Goal: Task Accomplishment & Management: Complete application form

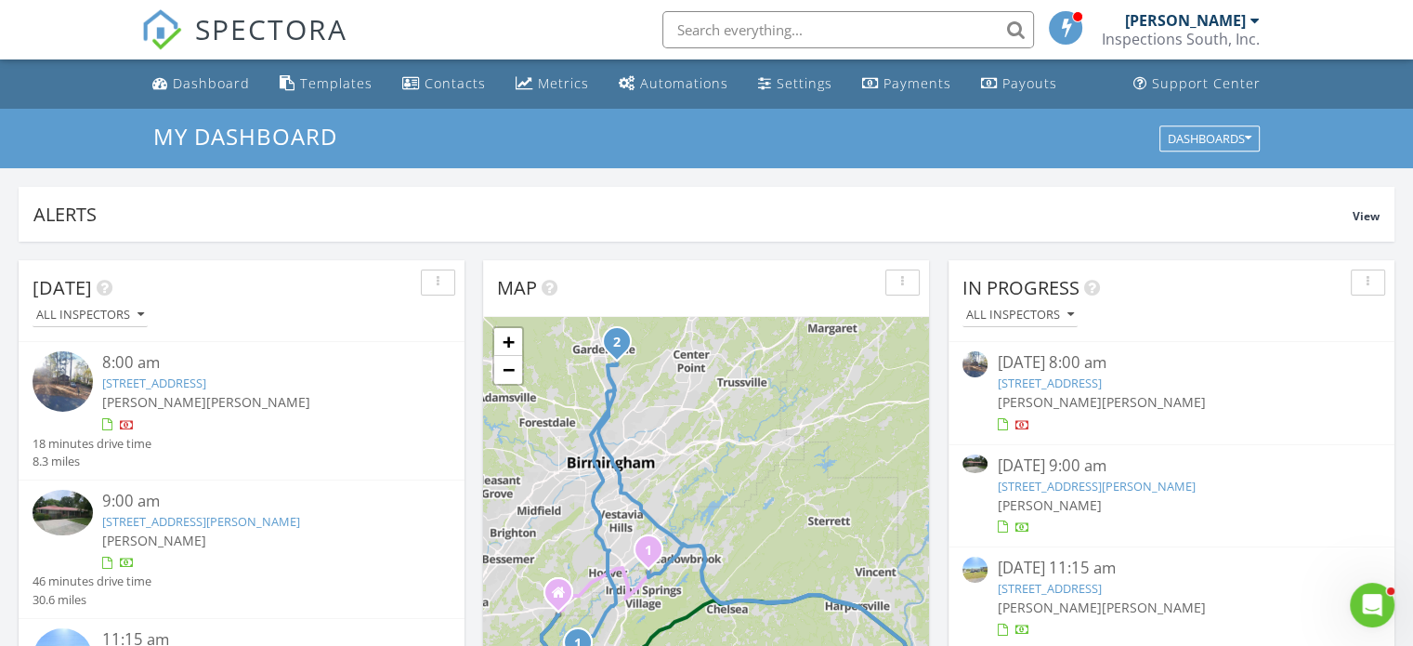
click at [1037, 486] on link "725 Parker Ave, Gardendale, AL 35071" at bounding box center [1096, 486] width 198 height 17
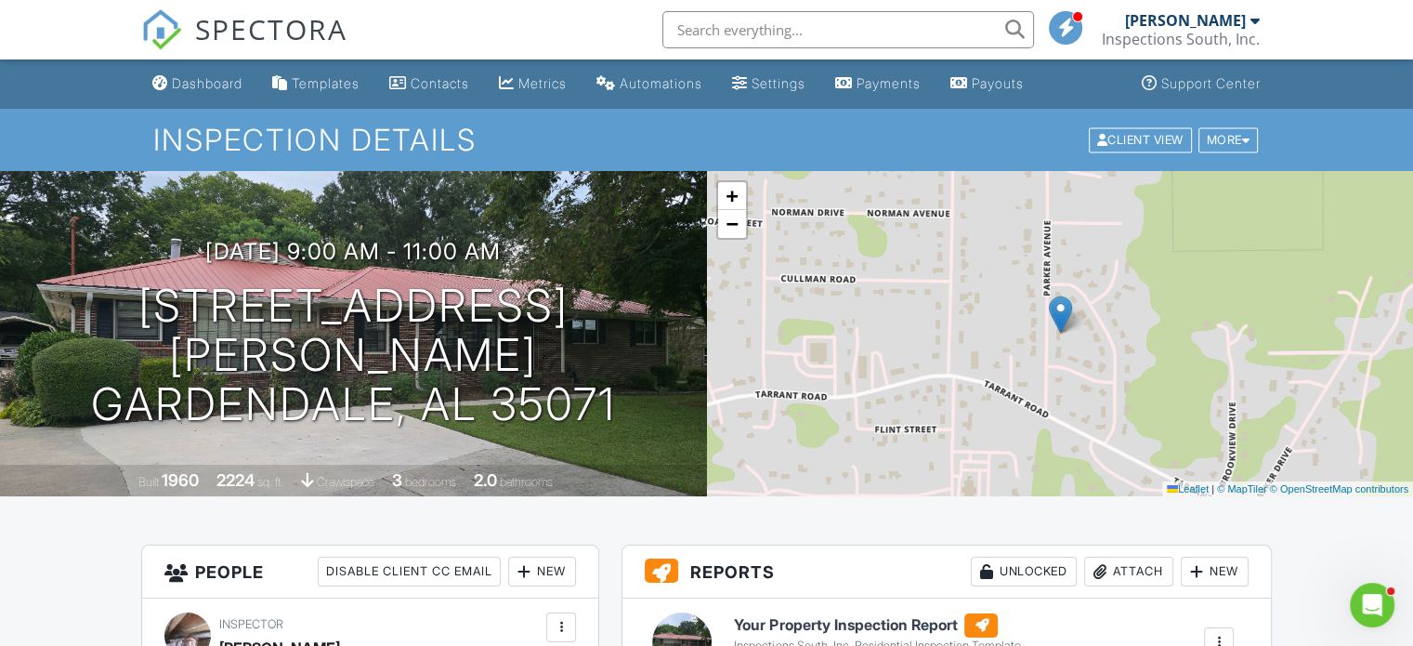
click at [908, 624] on h6 "Your Property Inspection Report" at bounding box center [877, 625] width 286 height 24
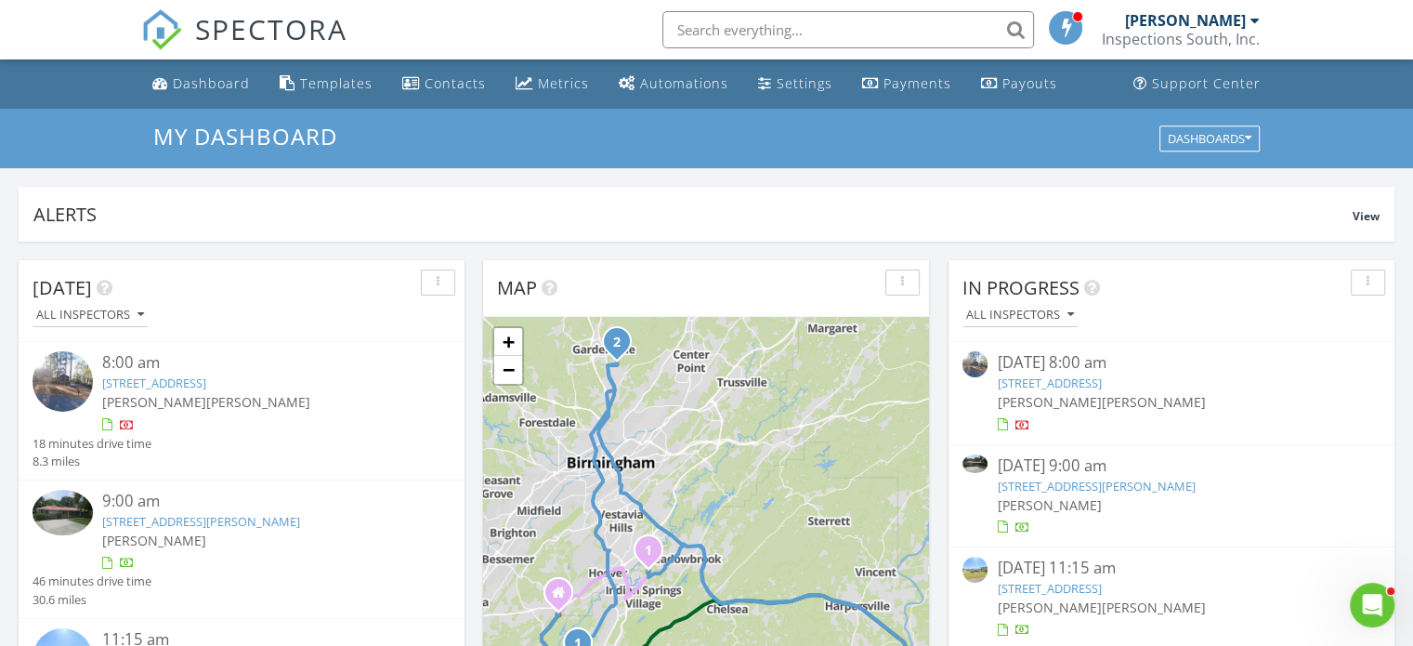
click at [1052, 484] on link "725 Parker Ave, Gardendale, AL 35071" at bounding box center [1096, 486] width 198 height 17
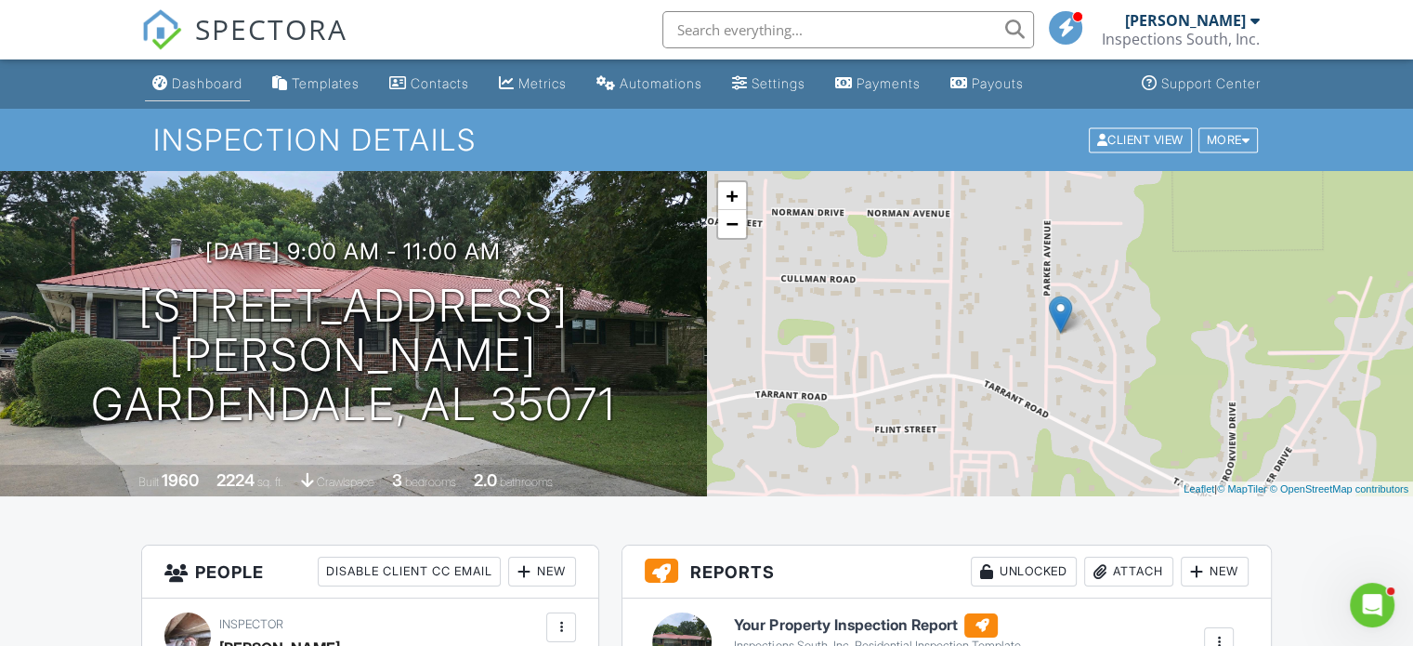
click at [200, 81] on div "Dashboard" at bounding box center [207, 83] width 71 height 16
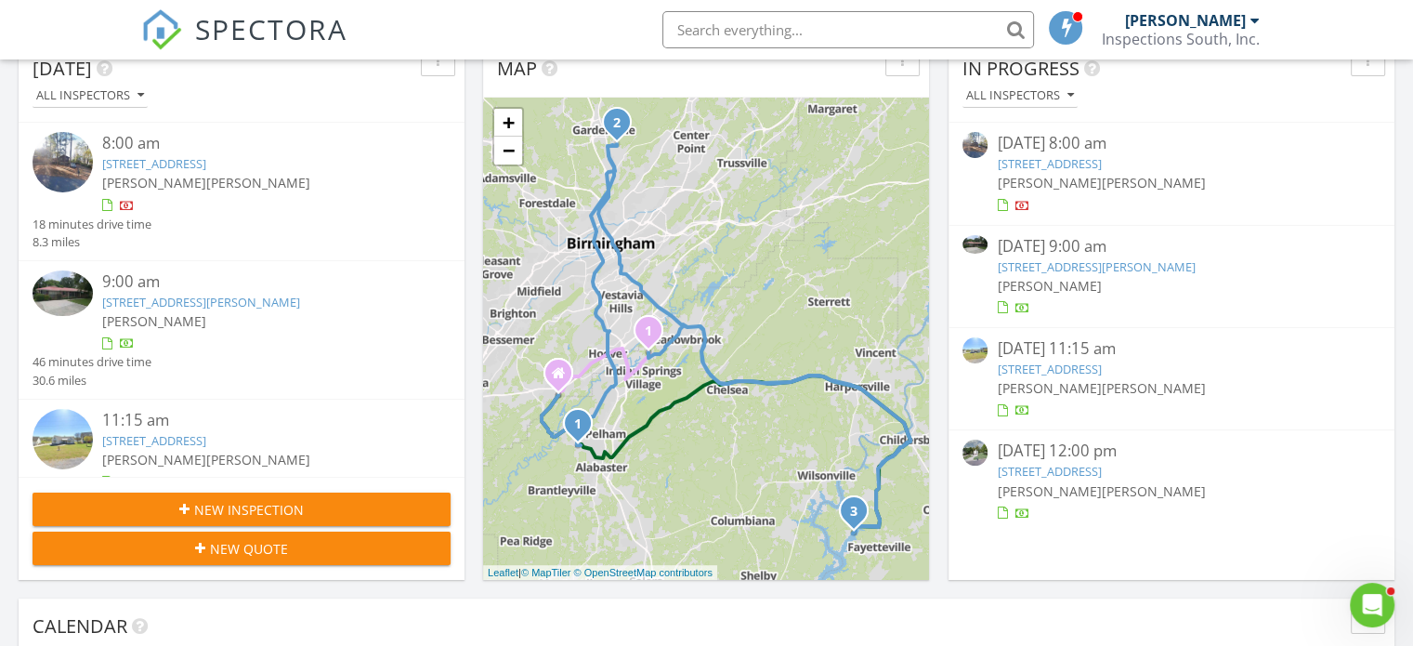
scroll to position [242, 0]
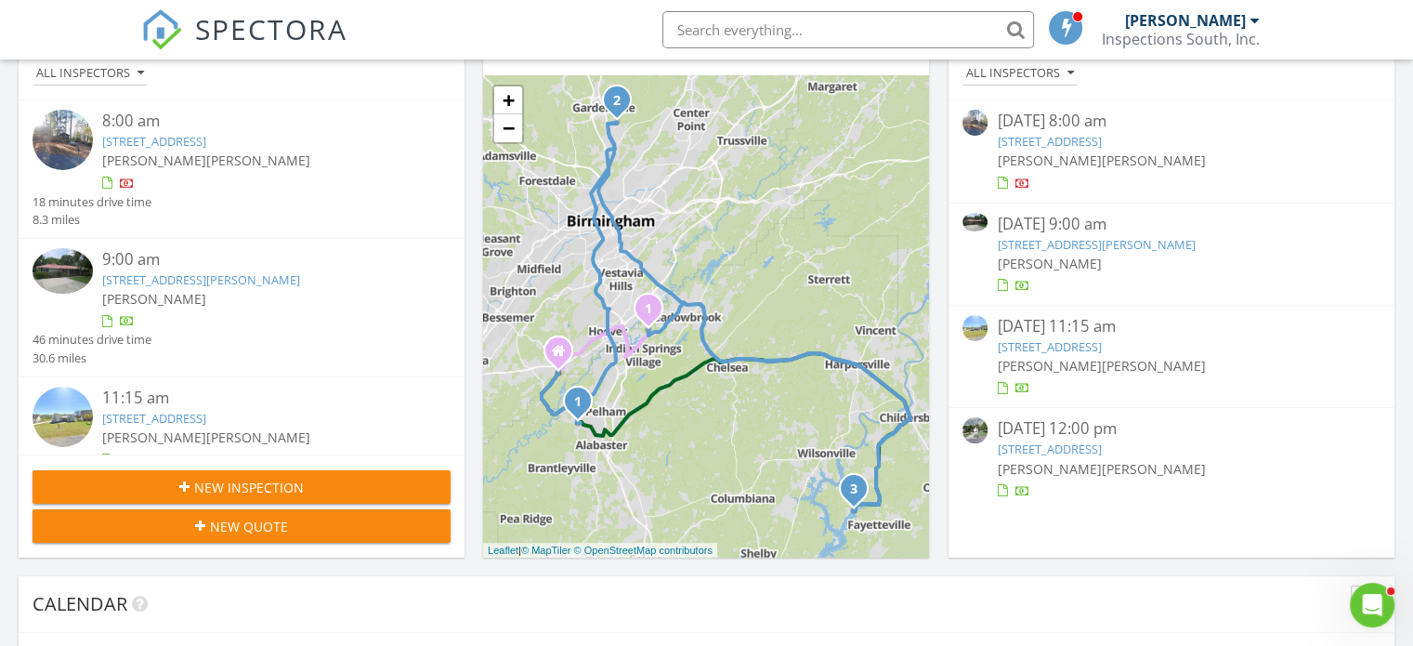
click at [1037, 238] on link "[STREET_ADDRESS][PERSON_NAME]" at bounding box center [1096, 244] width 198 height 17
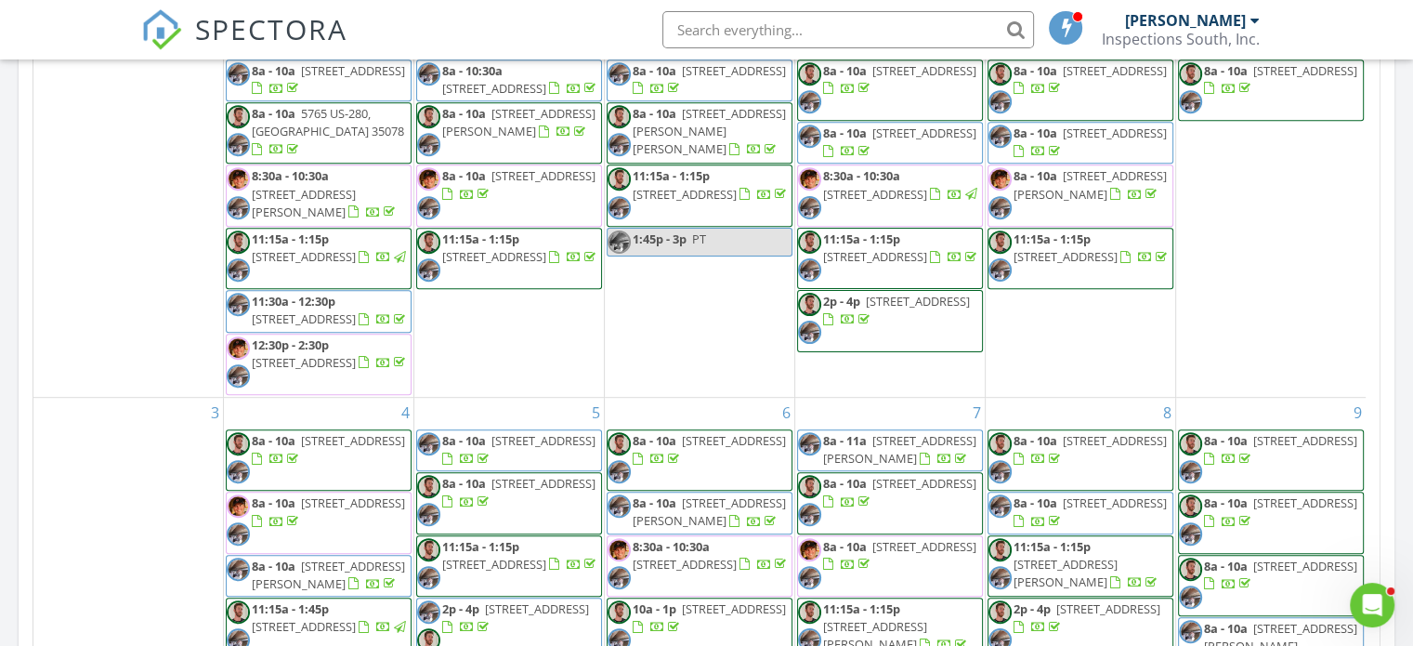
scroll to position [384, 0]
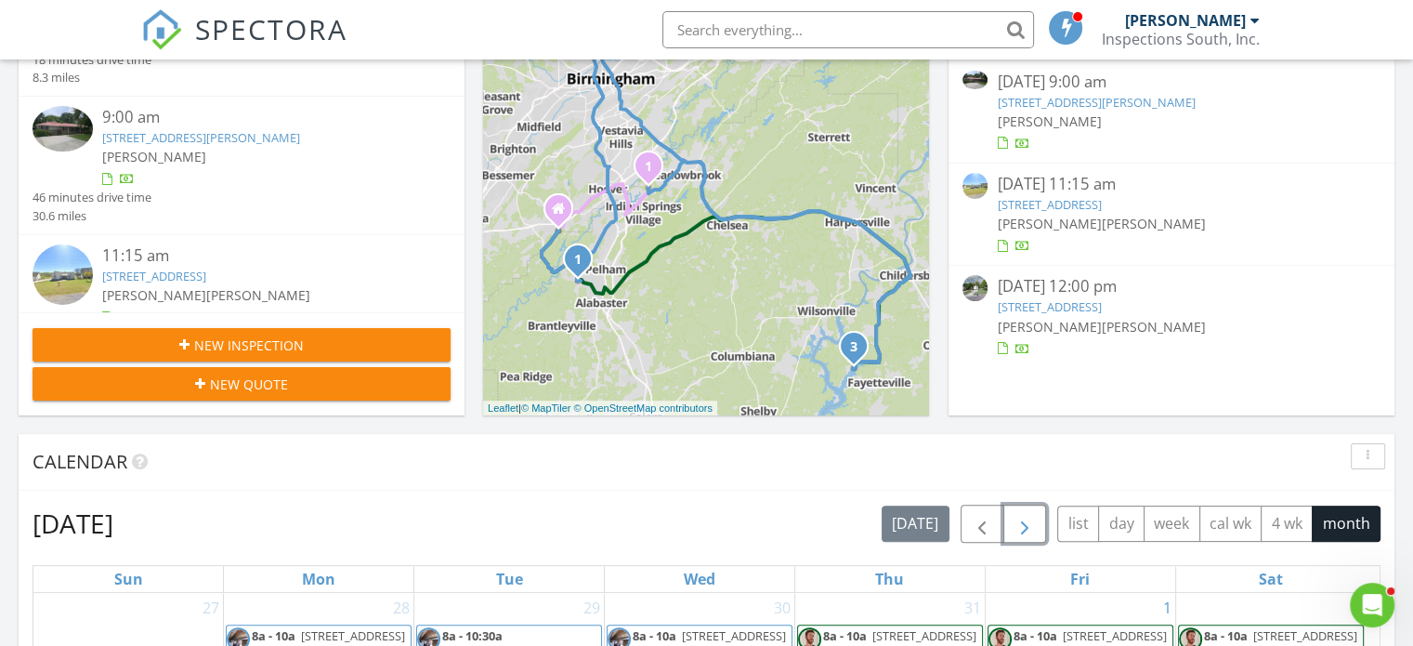
click at [1036, 518] on span "button" at bounding box center [1025, 524] width 22 height 22
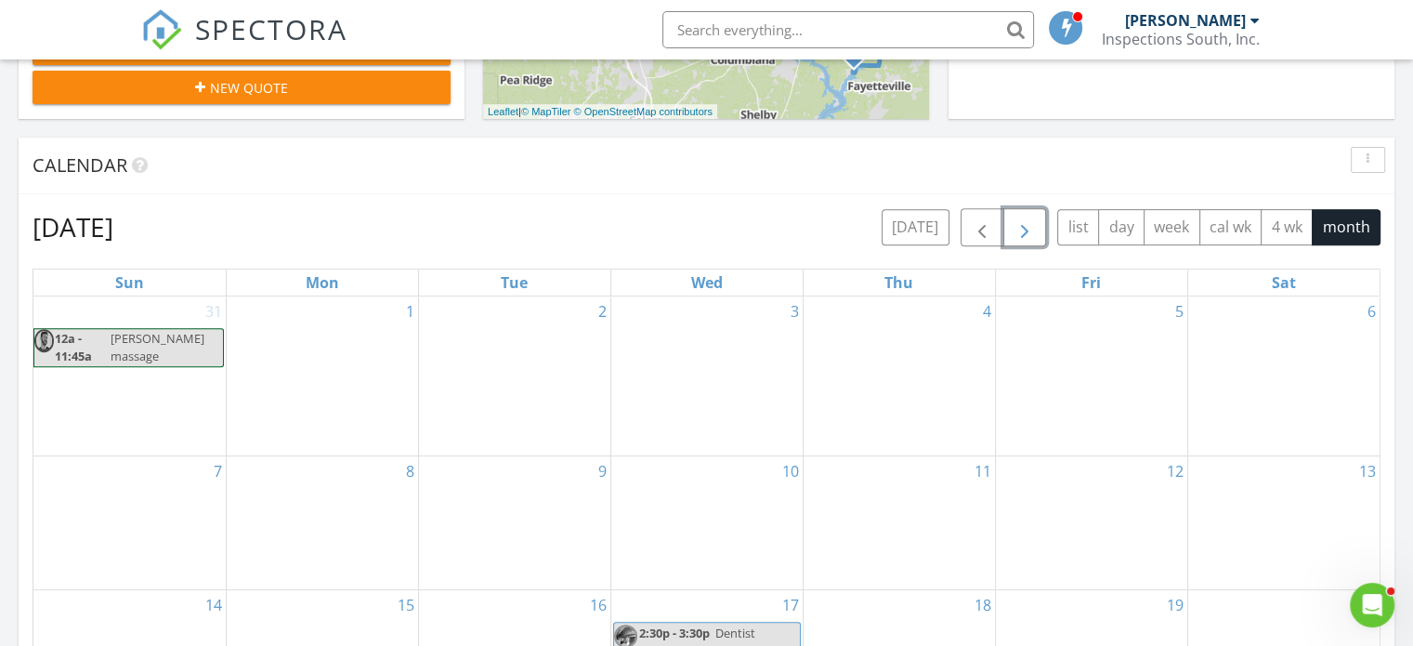
scroll to position [721, 0]
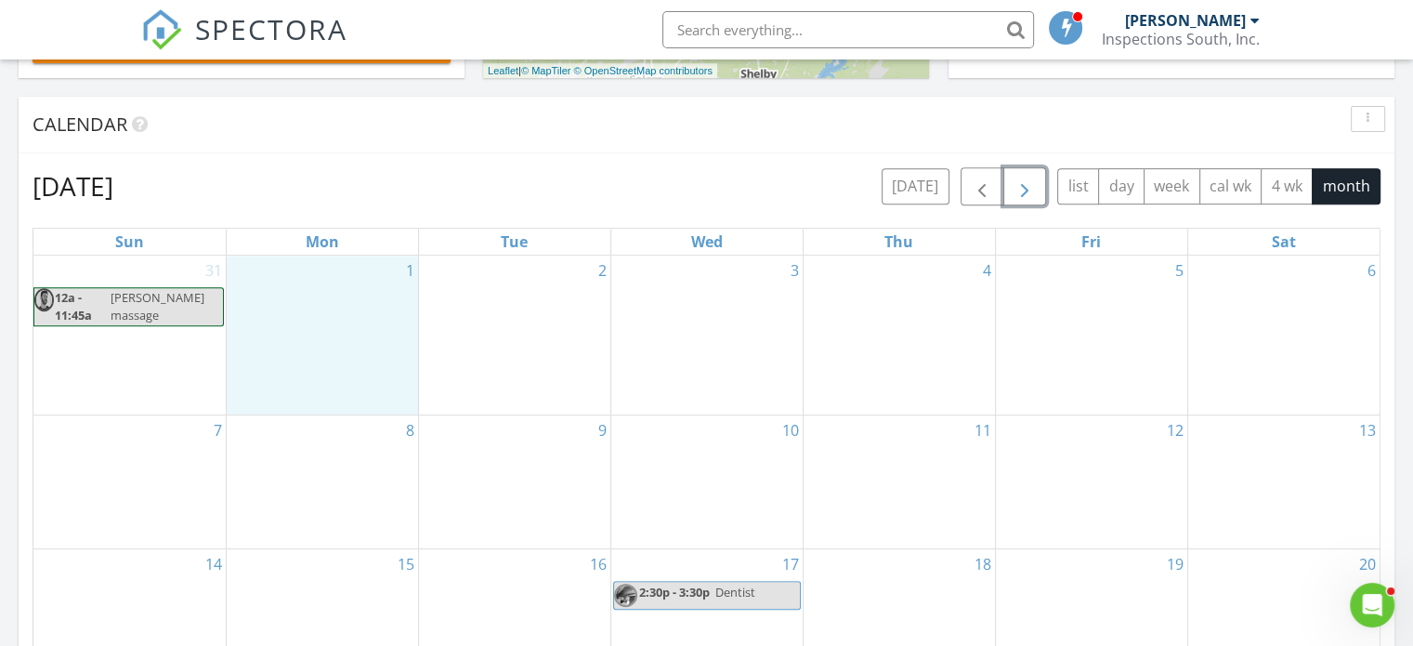
click at [383, 338] on div "1" at bounding box center [322, 336] width 191 height 160
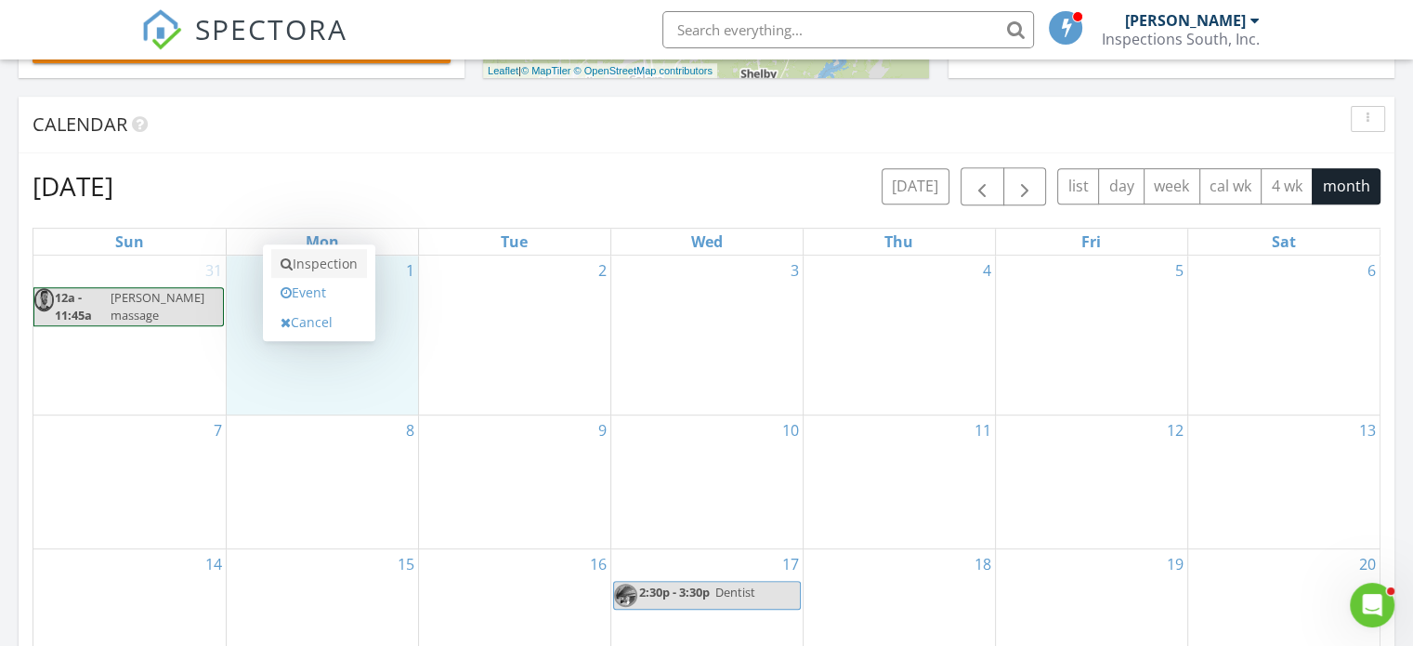
click at [342, 267] on link "Inspection" at bounding box center [319, 264] width 96 height 30
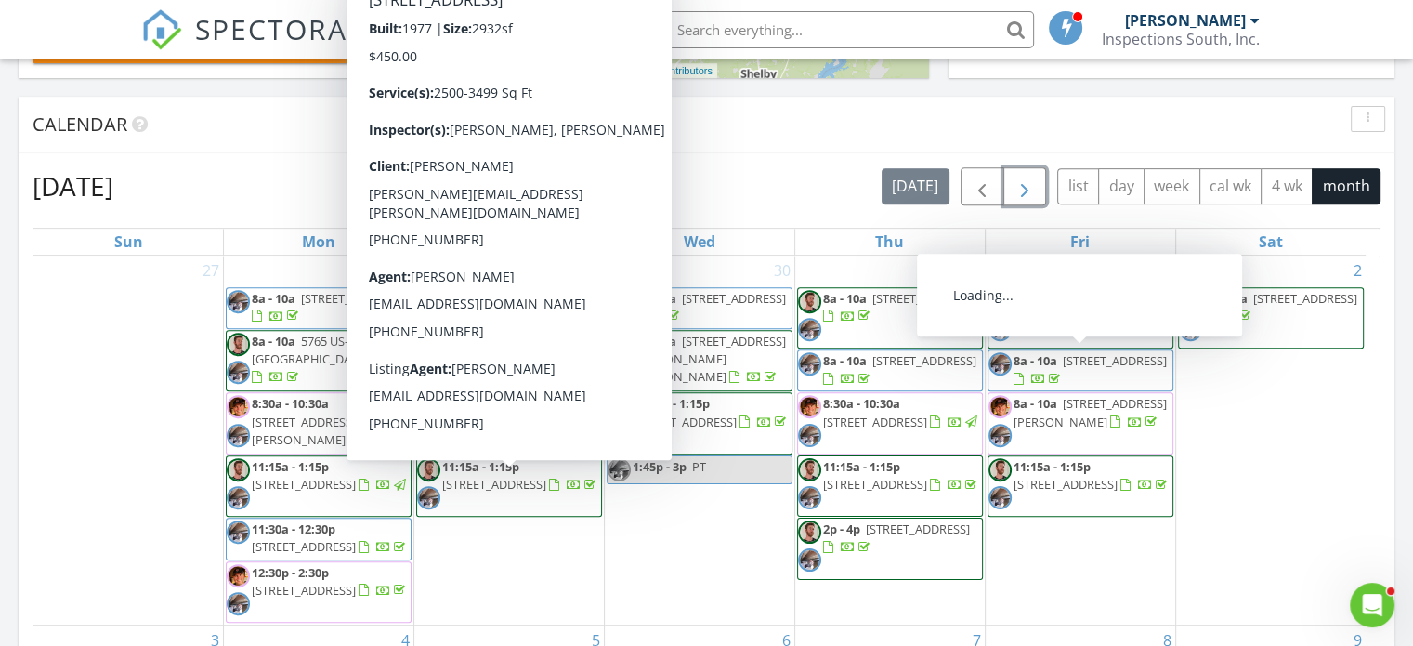
click at [1036, 180] on span "button" at bounding box center [1025, 187] width 22 height 22
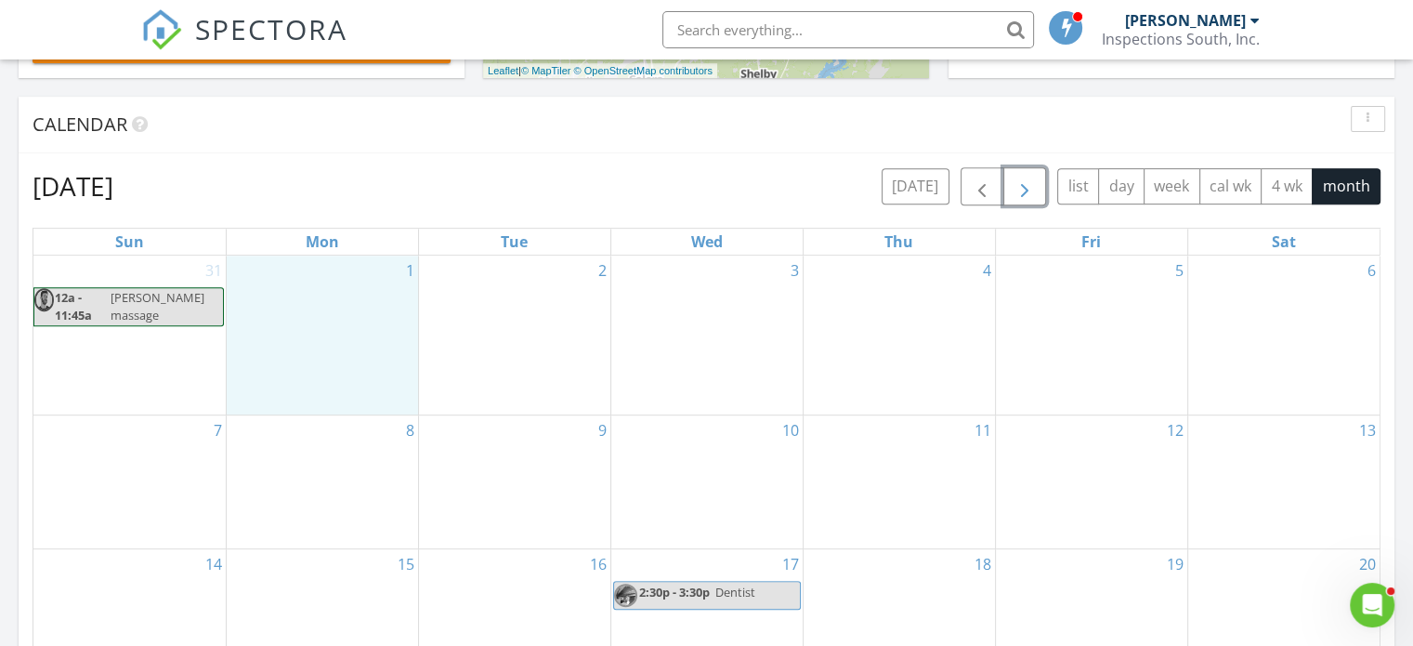
click at [356, 359] on div "1" at bounding box center [322, 336] width 191 height 160
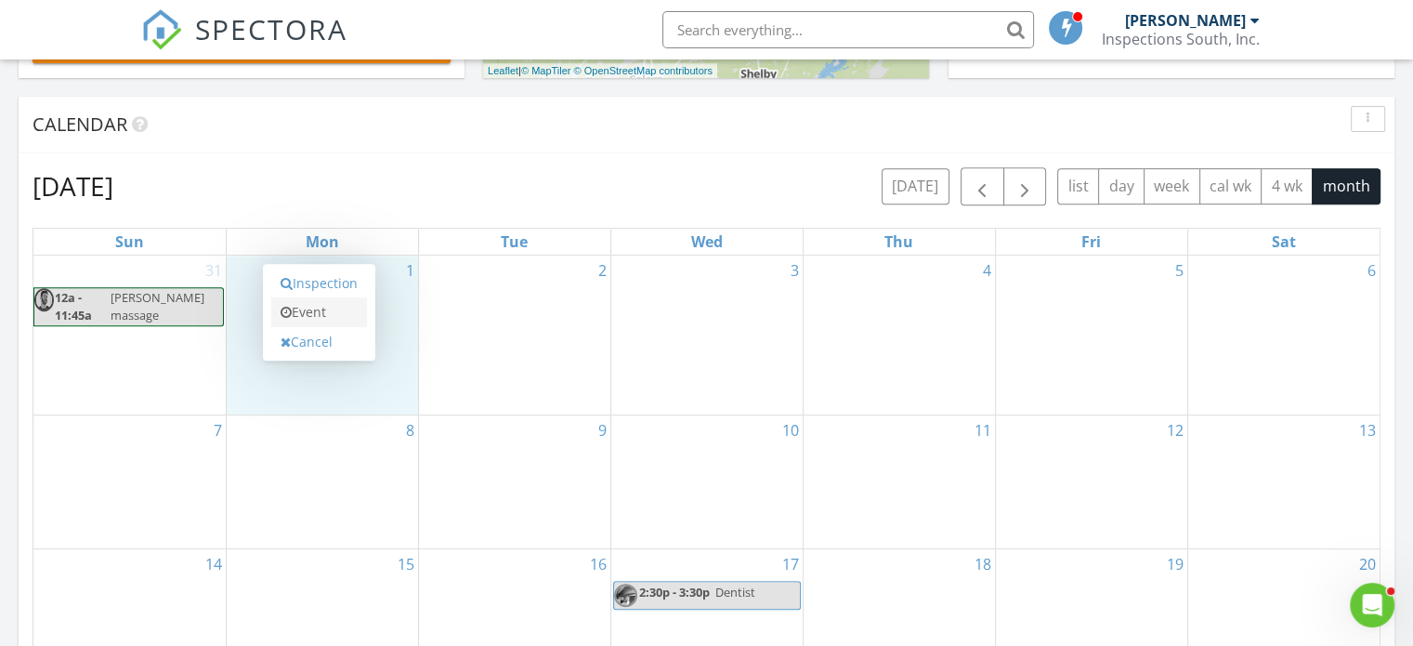
click at [333, 317] on link "Event" at bounding box center [319, 312] width 96 height 30
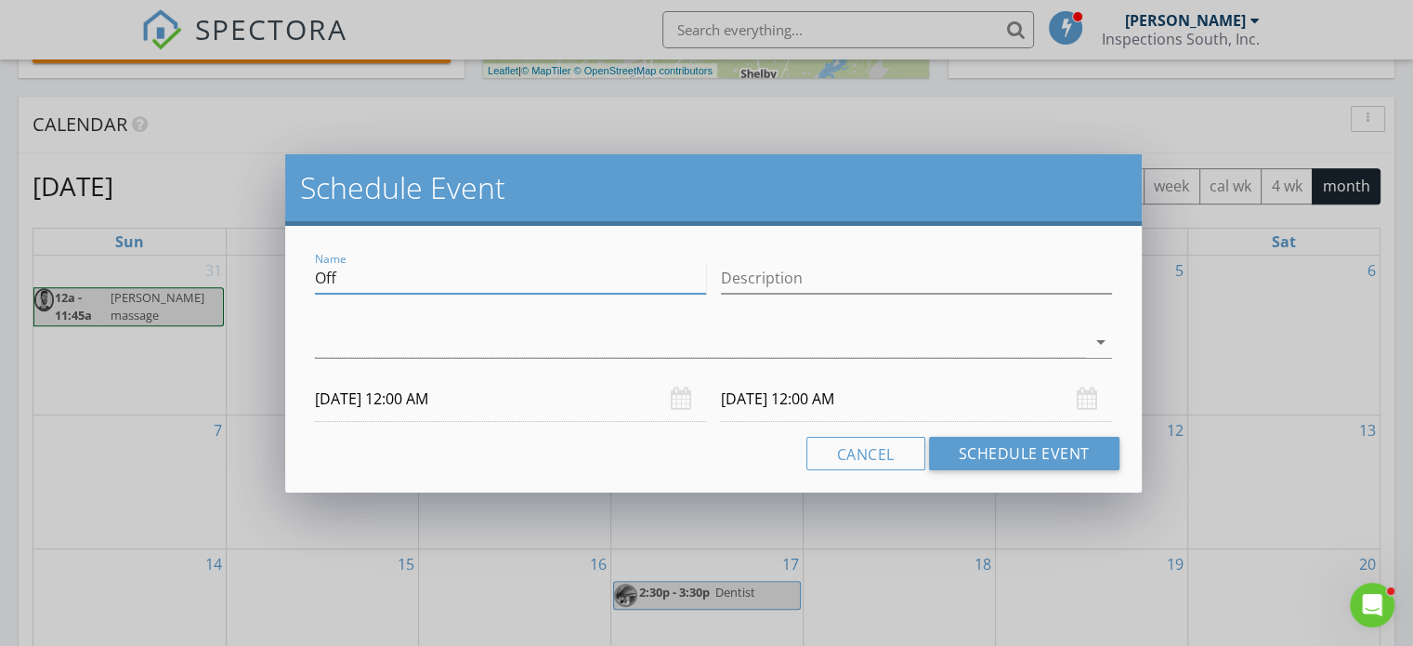
drag, startPoint x: 383, startPoint y: 279, endPoint x: 212, endPoint y: 278, distance: 171.0
click at [212, 278] on div "Schedule Event Name Off Description arrow_drop_down 09/01/2025 12:00 AM 09/02/2…" at bounding box center [706, 323] width 1413 height 646
type input "Daves Pest Control"
click at [467, 349] on div at bounding box center [700, 342] width 771 height 31
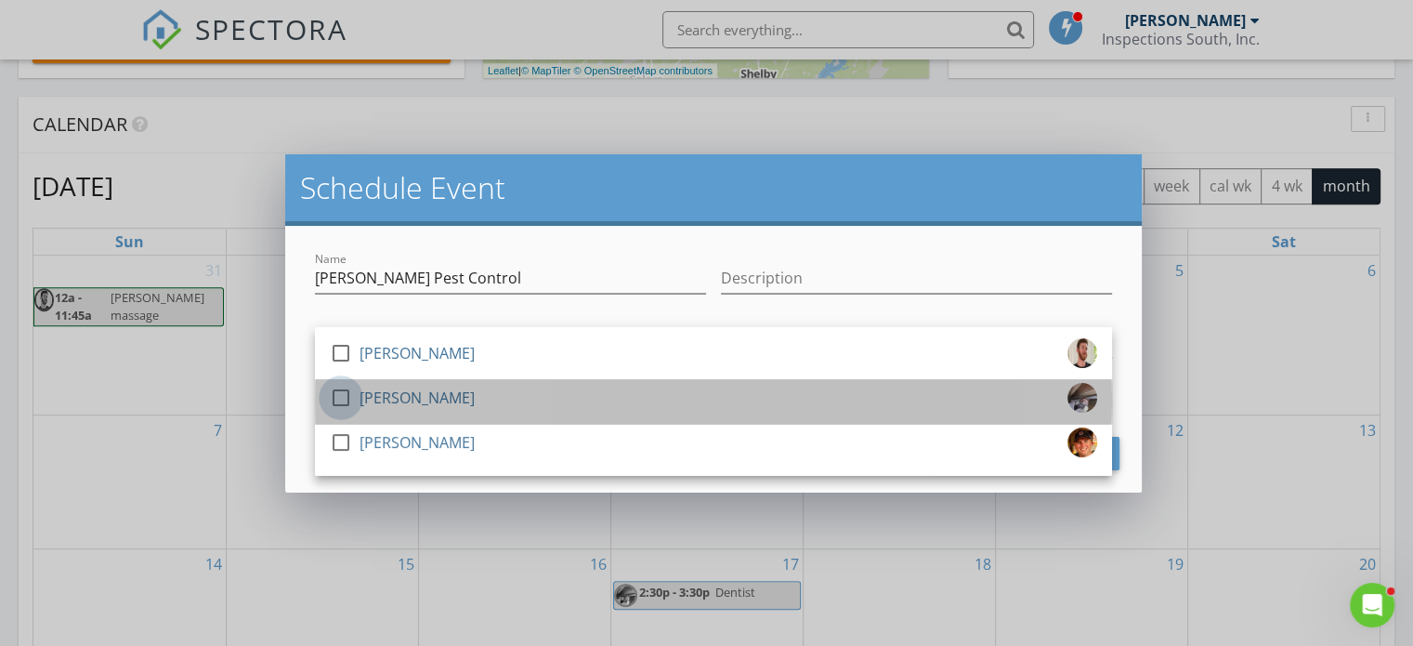
click at [353, 403] on div at bounding box center [341, 398] width 32 height 32
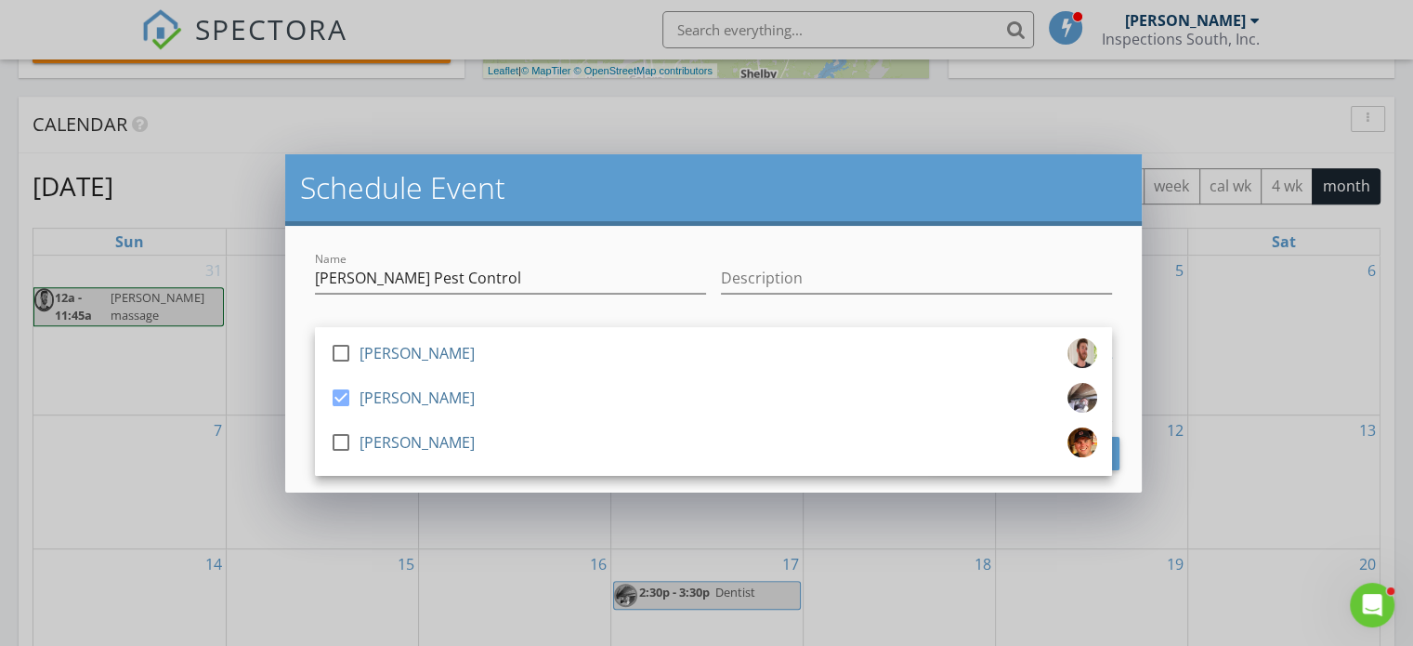
click at [583, 297] on div "Name Daves Pest Control" at bounding box center [510, 287] width 391 height 49
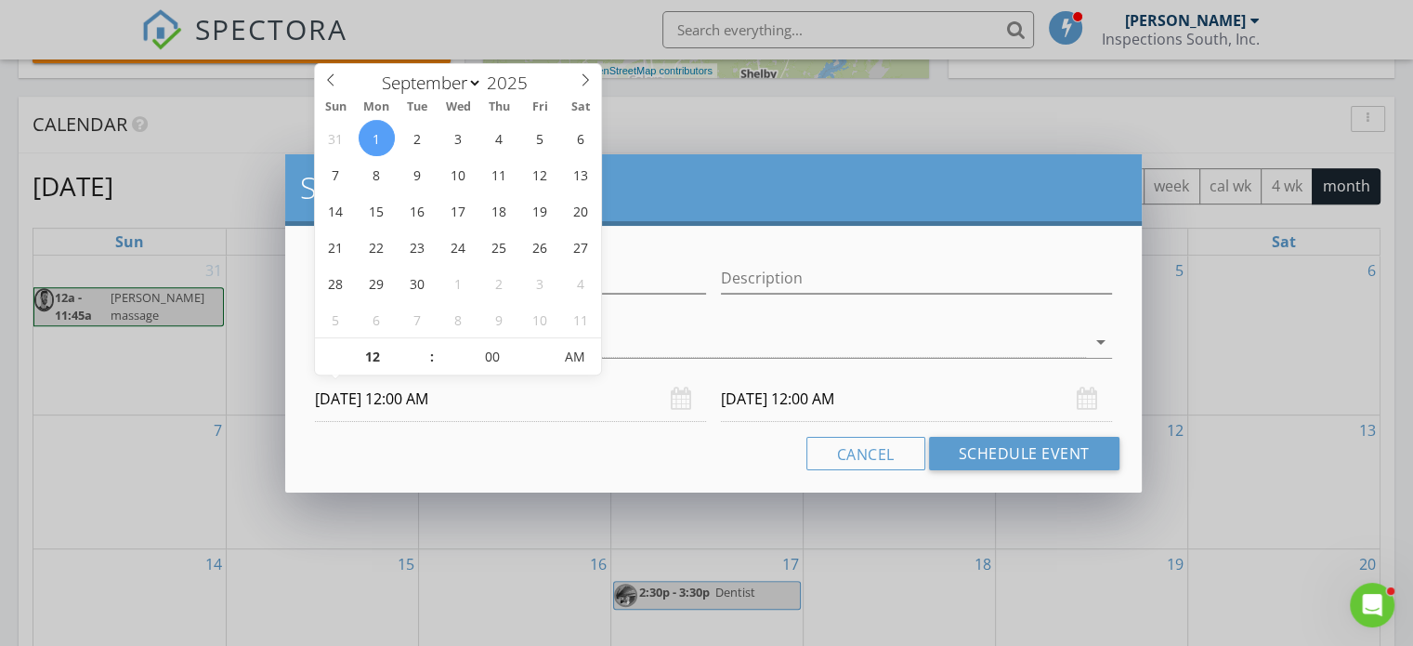
click at [483, 400] on input "09/01/2025 12:00 AM" at bounding box center [510, 399] width 391 height 46
type input "01"
type input "09/01/2025 1:00 AM"
click at [423, 348] on span at bounding box center [422, 347] width 13 height 19
type input "02"
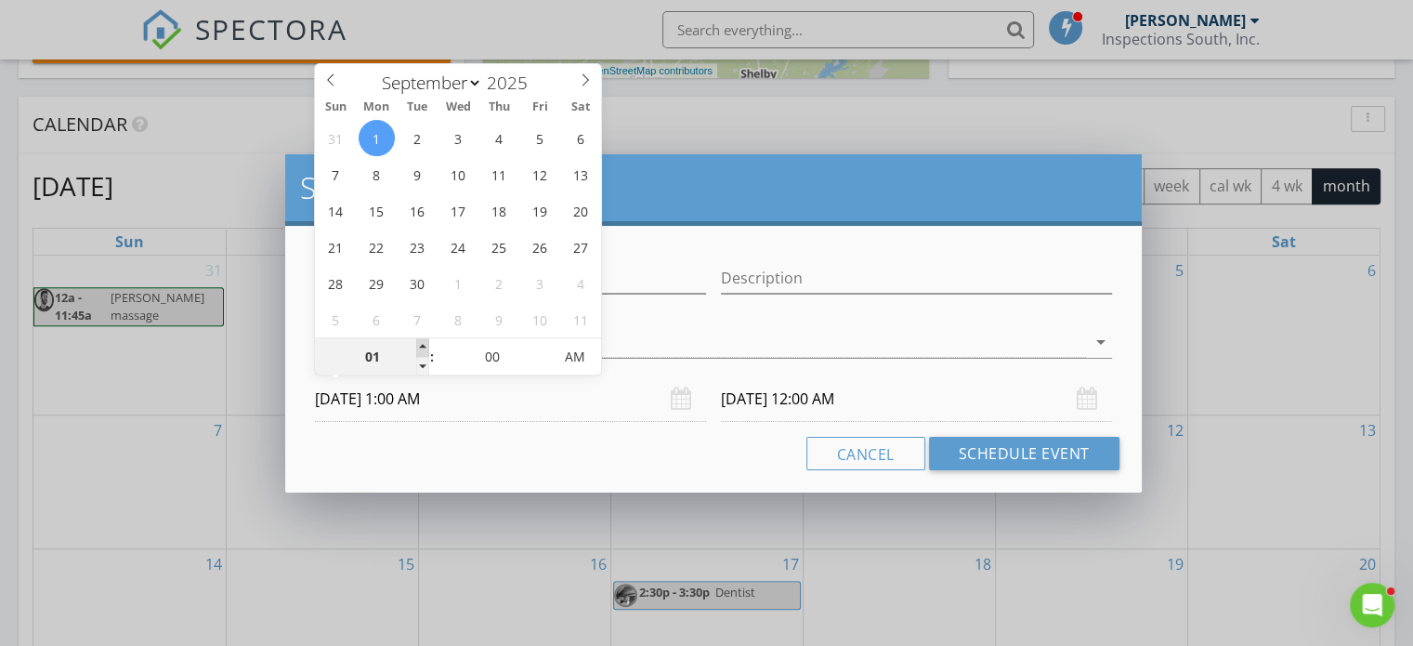
type input "09/01/2025 2:00 AM"
click at [423, 348] on span at bounding box center [422, 347] width 13 height 19
type input "03"
type input "09/01/2025 3:00 AM"
click at [423, 348] on span at bounding box center [422, 347] width 13 height 19
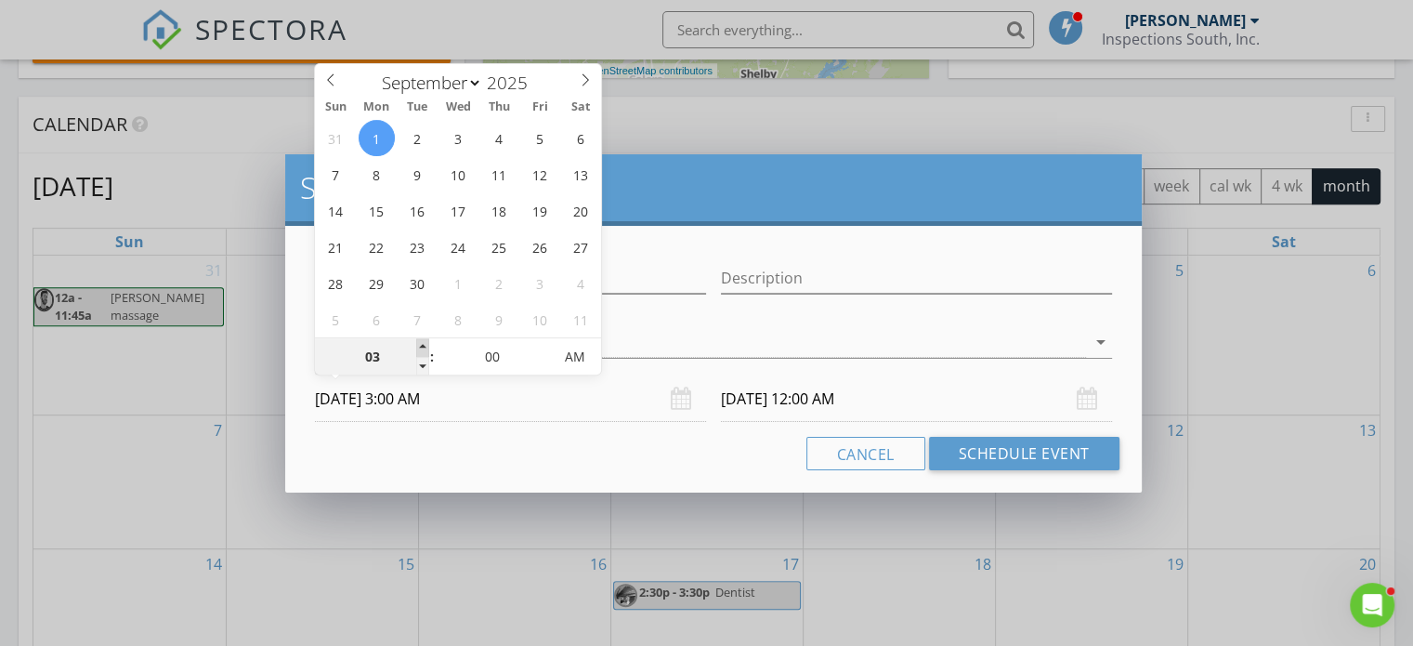
type input "03"
type input "09/02/2025 3:00 AM"
type input "09/01/2025 3:00 PM"
click at [568, 359] on span "PM" at bounding box center [575, 356] width 51 height 37
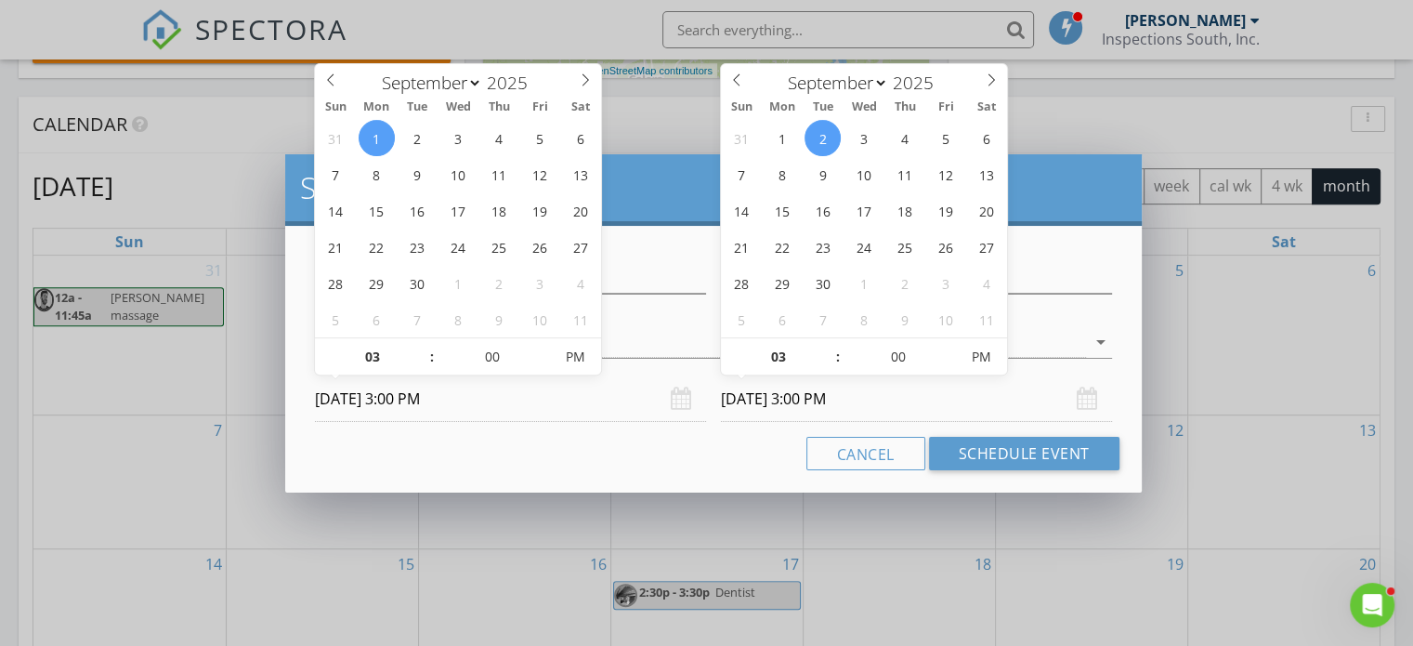
click at [763, 407] on input "09/02/2025 3:00 PM" at bounding box center [916, 399] width 391 height 46
type input "09/01/2025 3:00 PM"
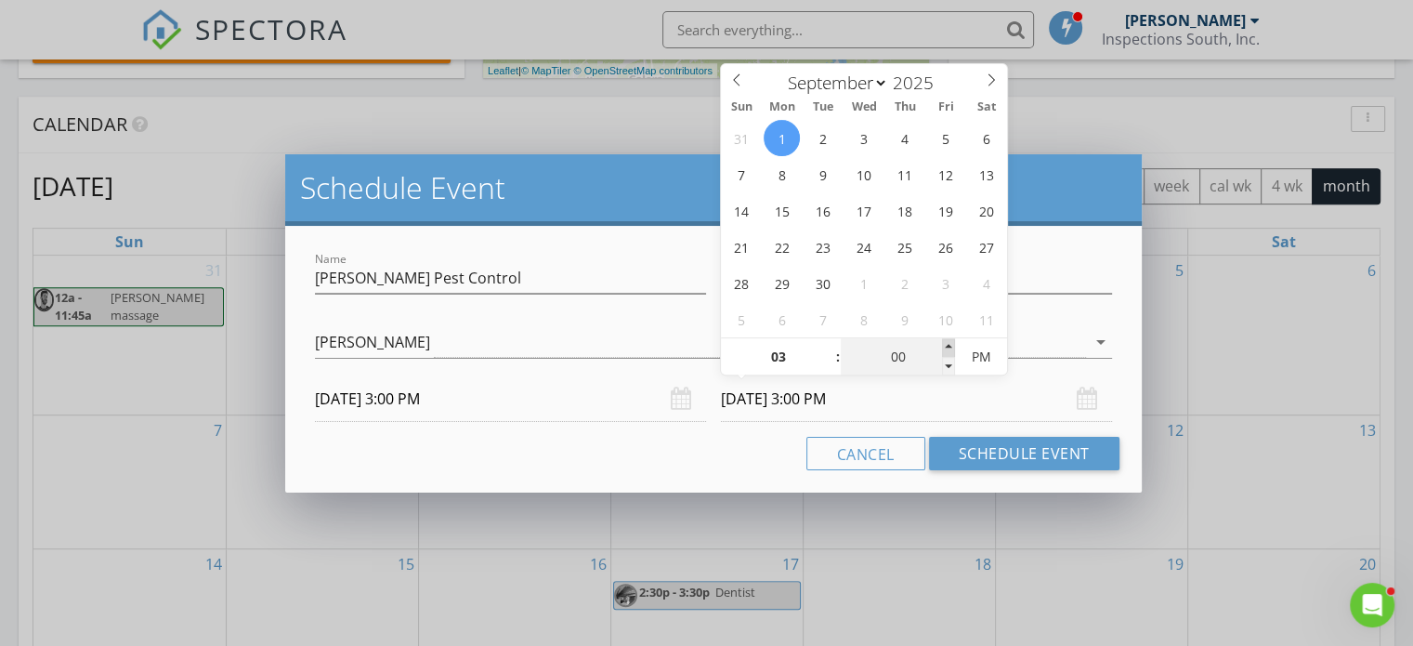
type input "05"
type input "09/01/2025 3:05 PM"
click at [950, 347] on span at bounding box center [948, 347] width 13 height 19
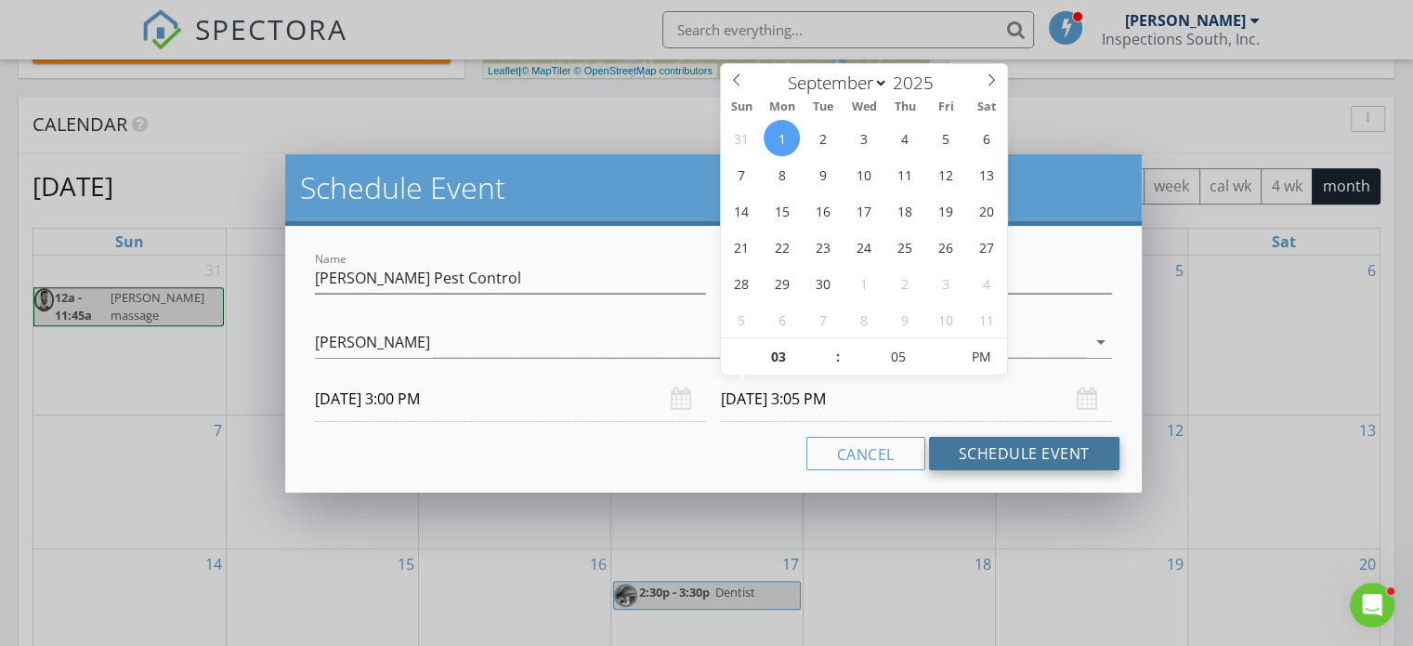
click at [979, 452] on button "Schedule Event" at bounding box center [1024, 453] width 190 height 33
